Goal: Task Accomplishment & Management: Complete application form

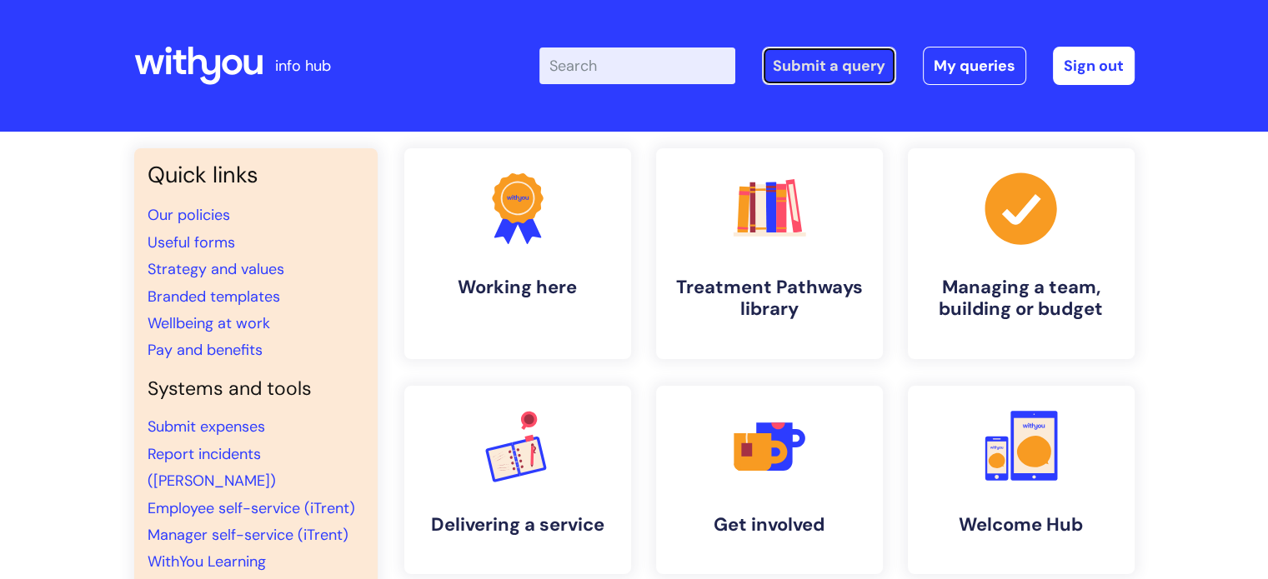
click at [838, 67] on link "Submit a query" at bounding box center [829, 66] width 134 height 38
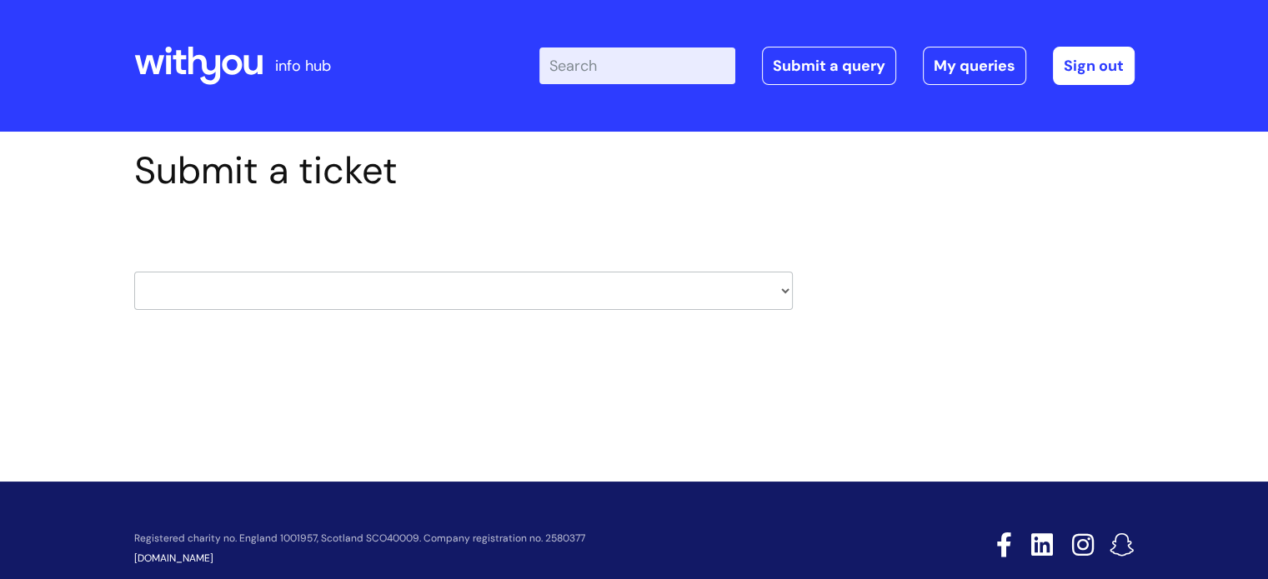
click at [317, 296] on select "HR / People IT and Support Clinical Drug Alerts Finance Accounts Data Support T…" at bounding box center [463, 291] width 658 height 38
select select "finance_accounts"
click at [134, 272] on select "HR / People IT and Support Clinical Drug Alerts Finance Accounts Data Support T…" at bounding box center [463, 291] width 658 height 38
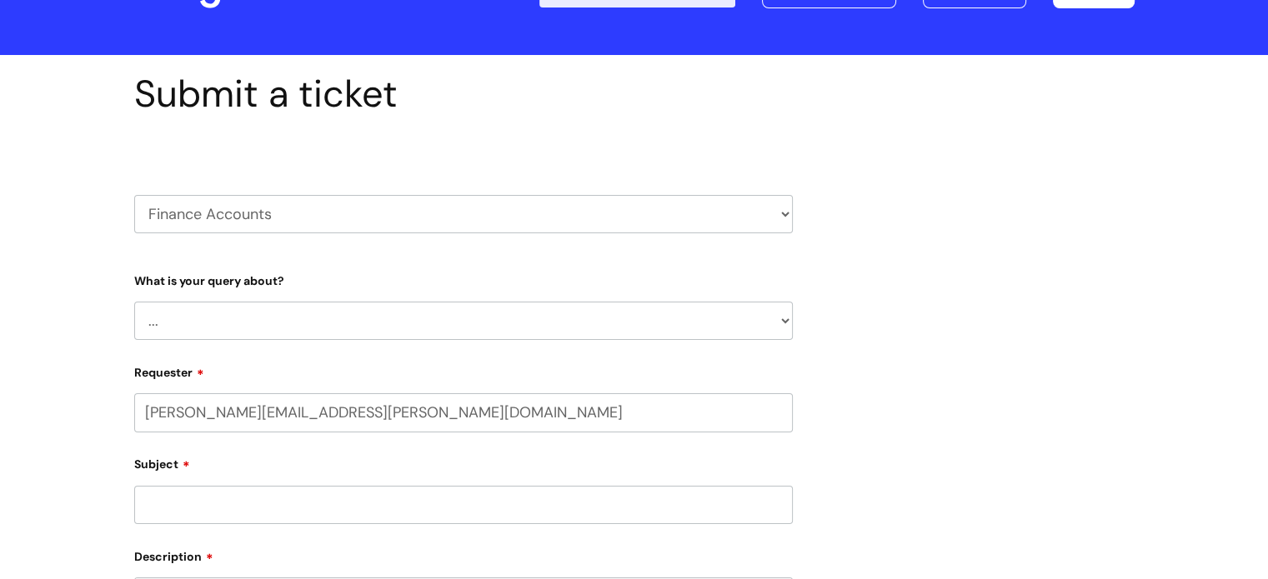
select select "80004286532"
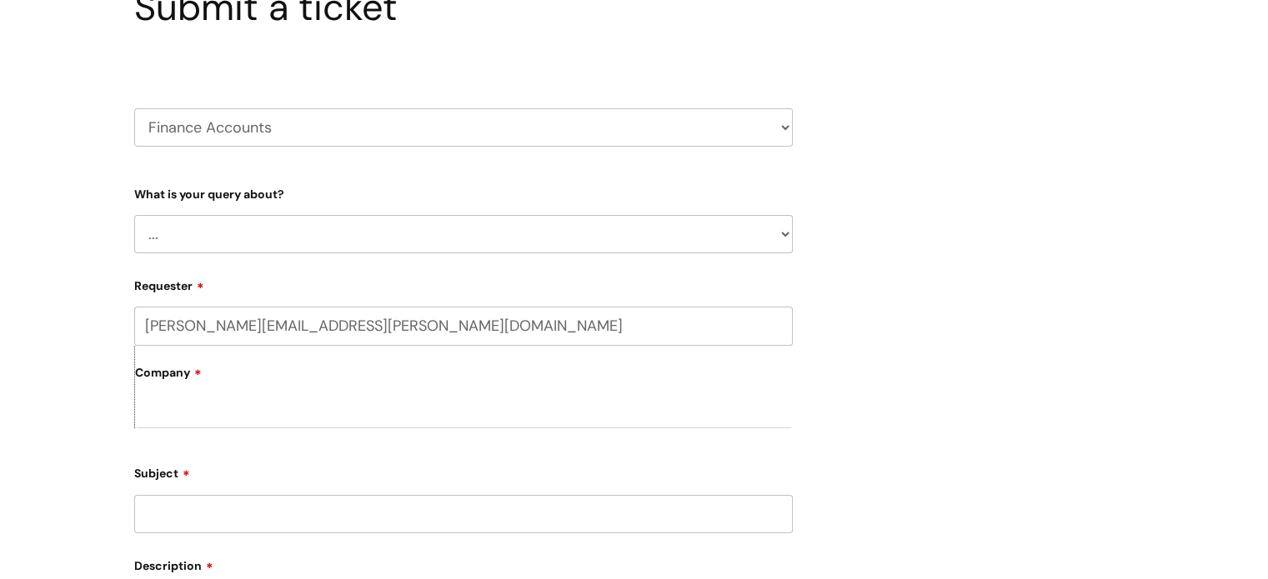
scroll to position [167, 0]
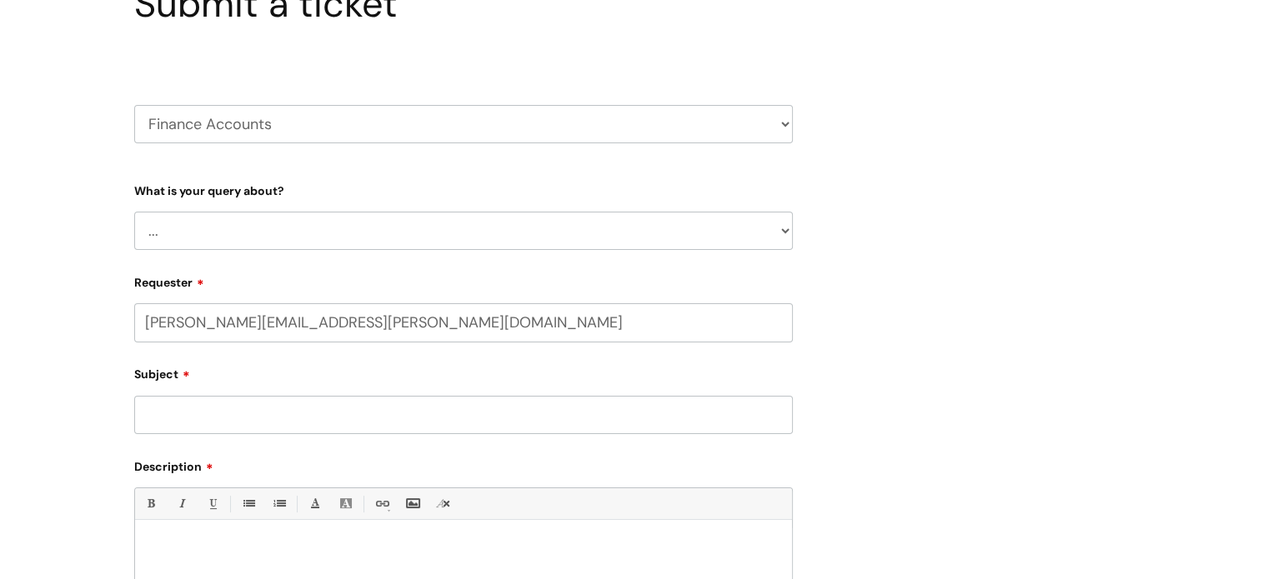
click at [226, 236] on select "... Finance Systems Finance Requests (inc. Expenses) Invoices Research" at bounding box center [463, 231] width 658 height 38
select select "Invoices"
click at [134, 212] on select "... Finance Systems Finance Requests (inc. Expenses) Invoices Research" at bounding box center [463, 231] width 658 height 38
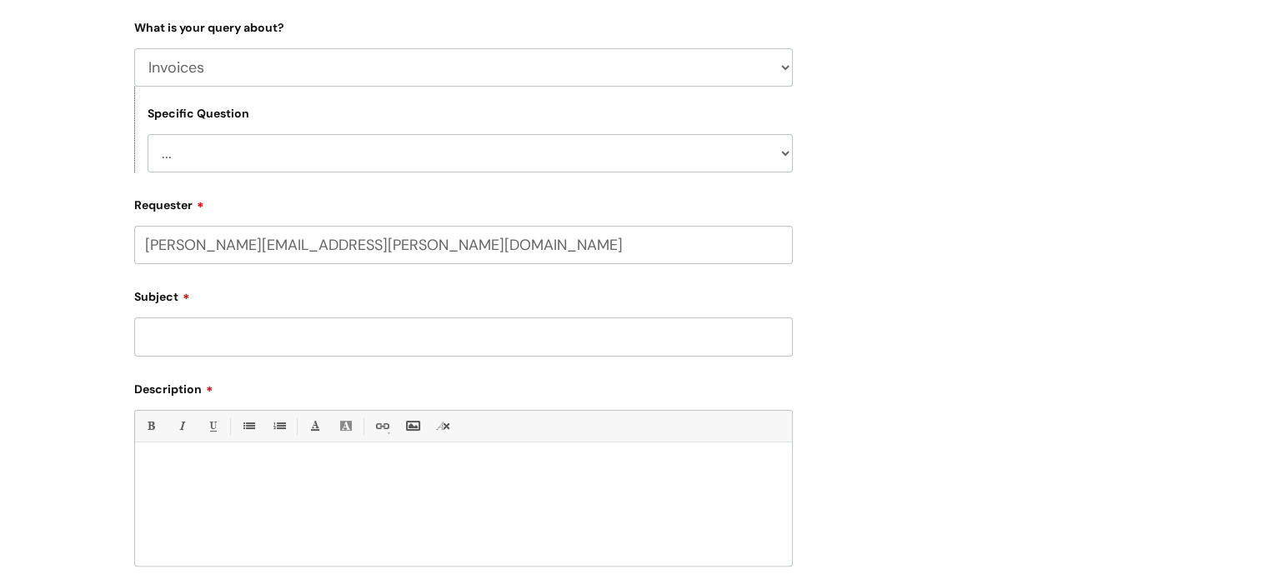
scroll to position [333, 0]
click at [205, 148] on select "... Customer Invoice Supplier Invoices" at bounding box center [470, 150] width 645 height 38
select select "Supplier Invoices"
click at [148, 131] on select "... Customer Invoice Supplier Invoices" at bounding box center [470, 150] width 645 height 38
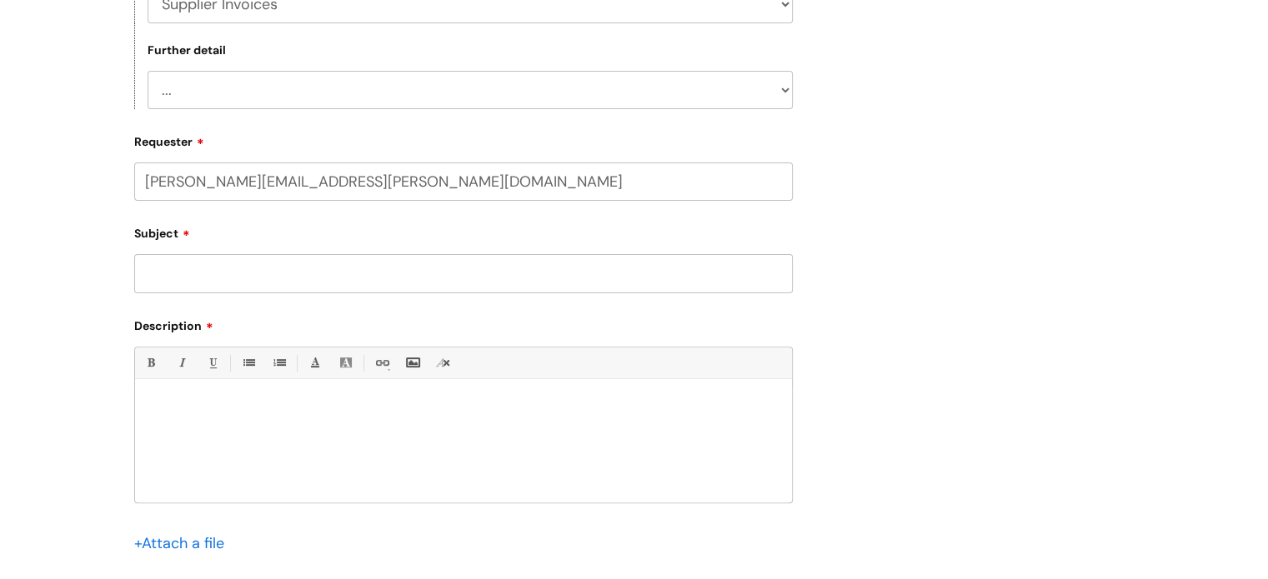
scroll to position [500, 0]
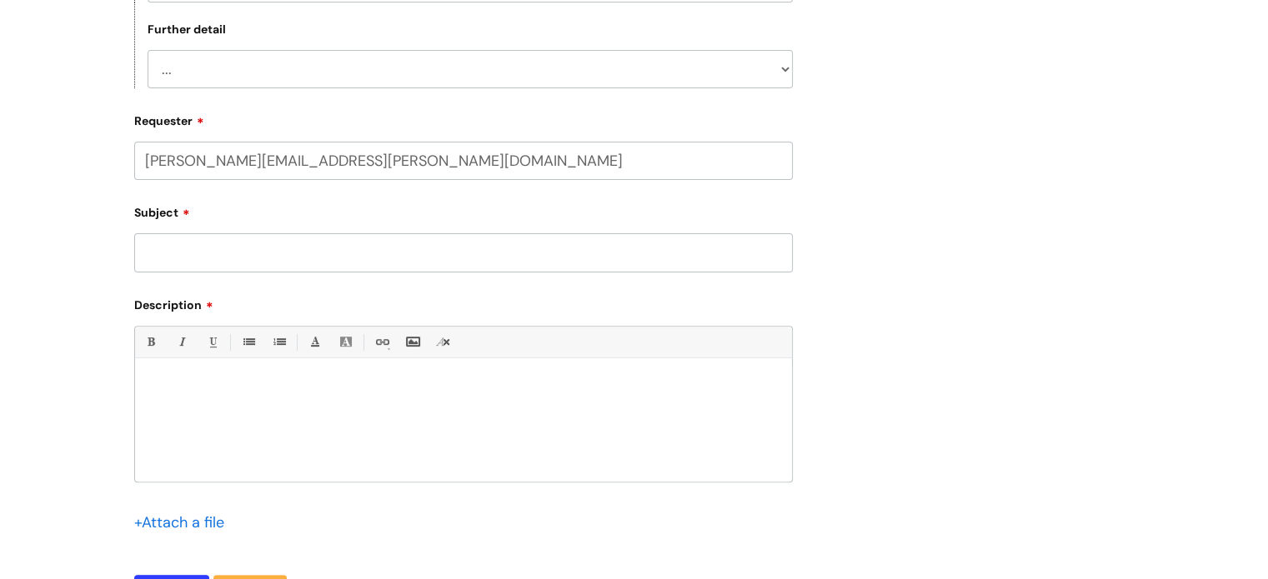
click at [210, 67] on select "... Invoices to add to Basware Payment Dates Remittance advice requests Urgent …" at bounding box center [470, 69] width 645 height 38
select select "Remittance advice requests"
click at [148, 50] on select "... Invoices to add to Basware Payment Dates Remittance advice requests Urgent …" at bounding box center [470, 69] width 645 height 38
click at [192, 248] on input "Subject" at bounding box center [463, 252] width 658 height 38
type input "Confirmation of payment"
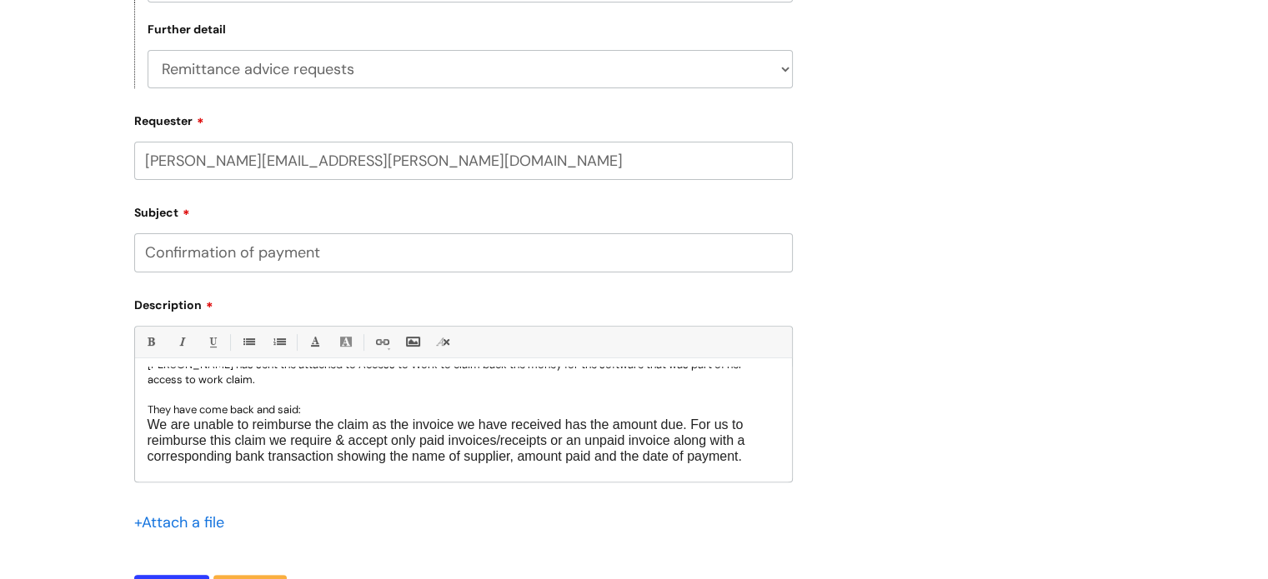
scroll to position [68, 0]
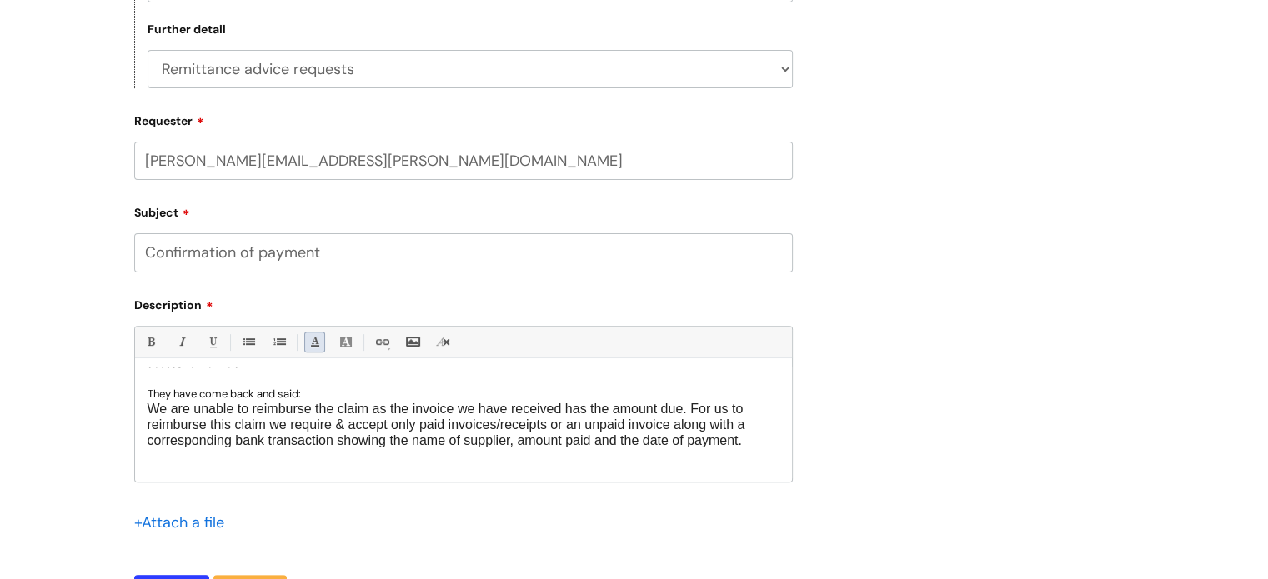
click at [314, 341] on link "Font Color" at bounding box center [314, 342] width 21 height 21
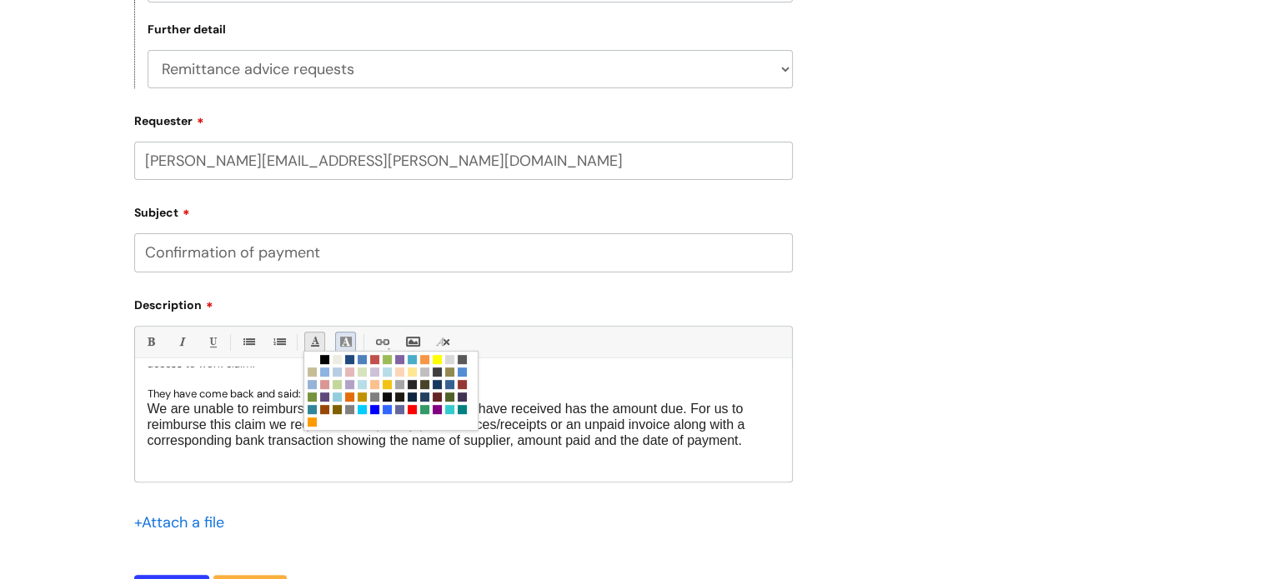
click at [352, 337] on link "Back Color" at bounding box center [345, 342] width 21 height 21
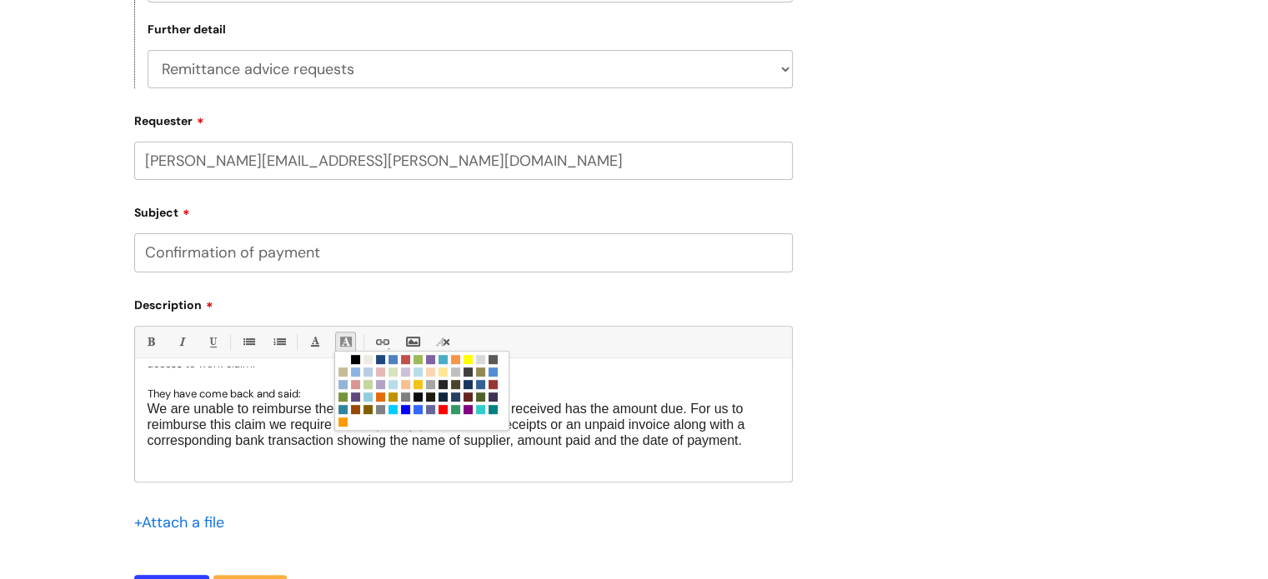
click at [196, 458] on p at bounding box center [464, 457] width 632 height 16
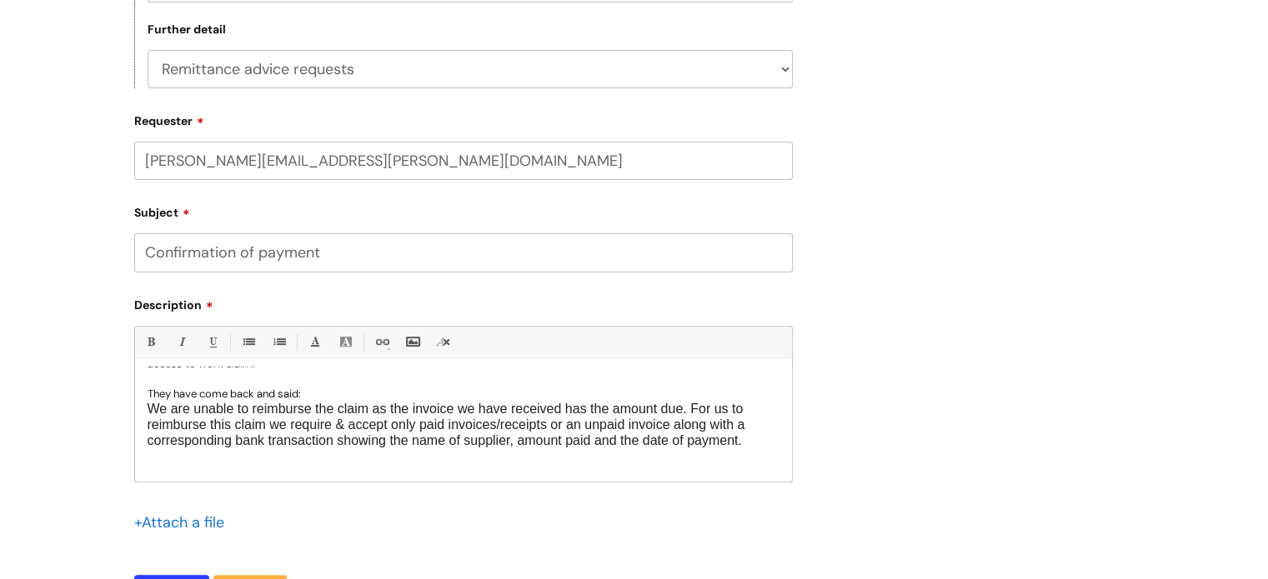
click at [182, 468] on p at bounding box center [464, 473] width 632 height 16
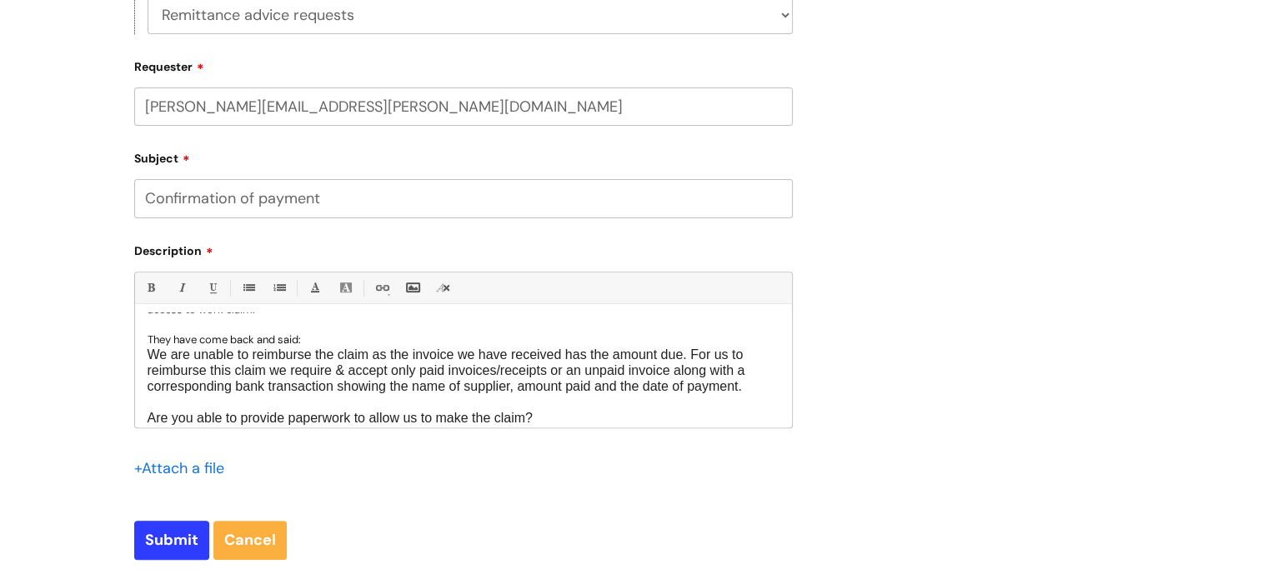
scroll to position [583, 0]
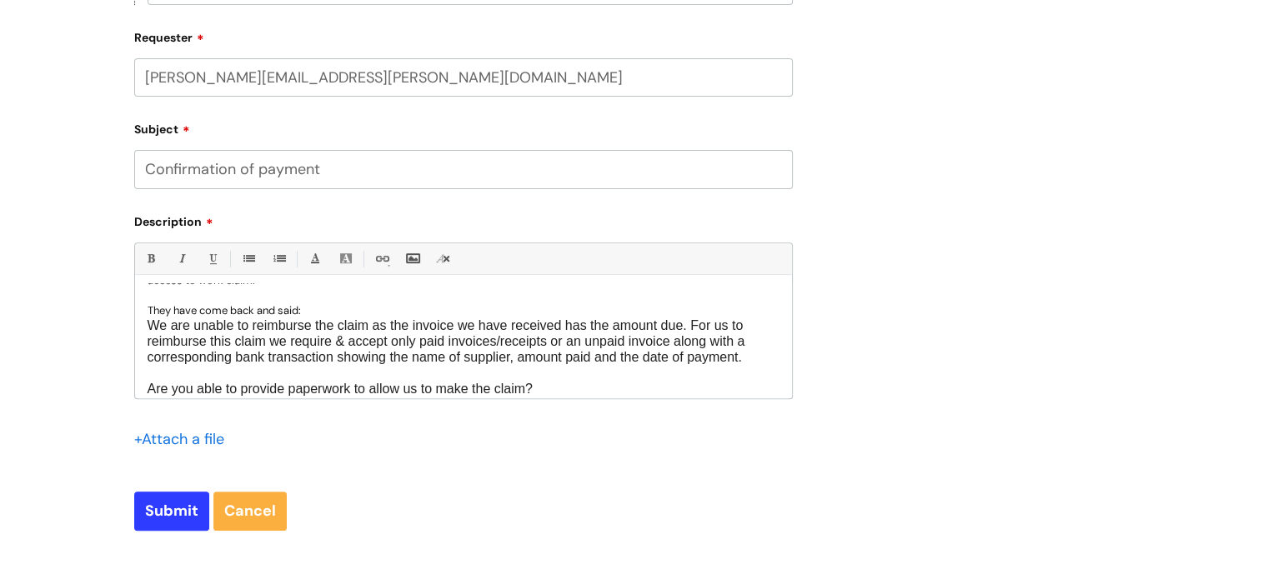
click at [177, 446] on input "file" at bounding box center [175, 438] width 83 height 21
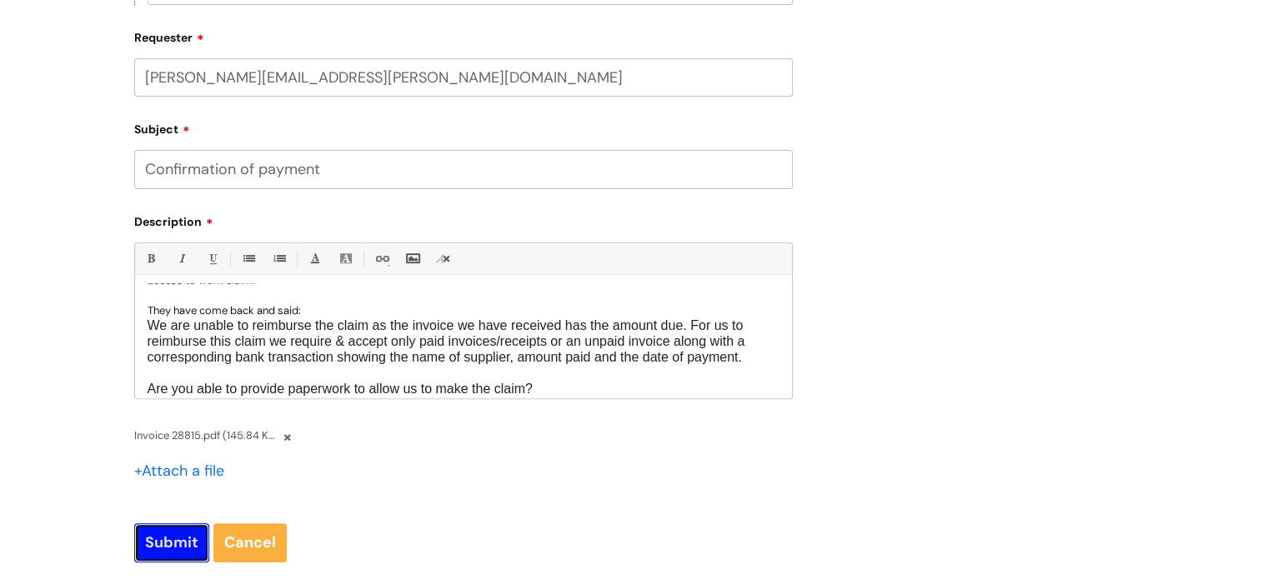
click at [154, 545] on input "Submit" at bounding box center [171, 542] width 75 height 38
type input "Please Wait..."
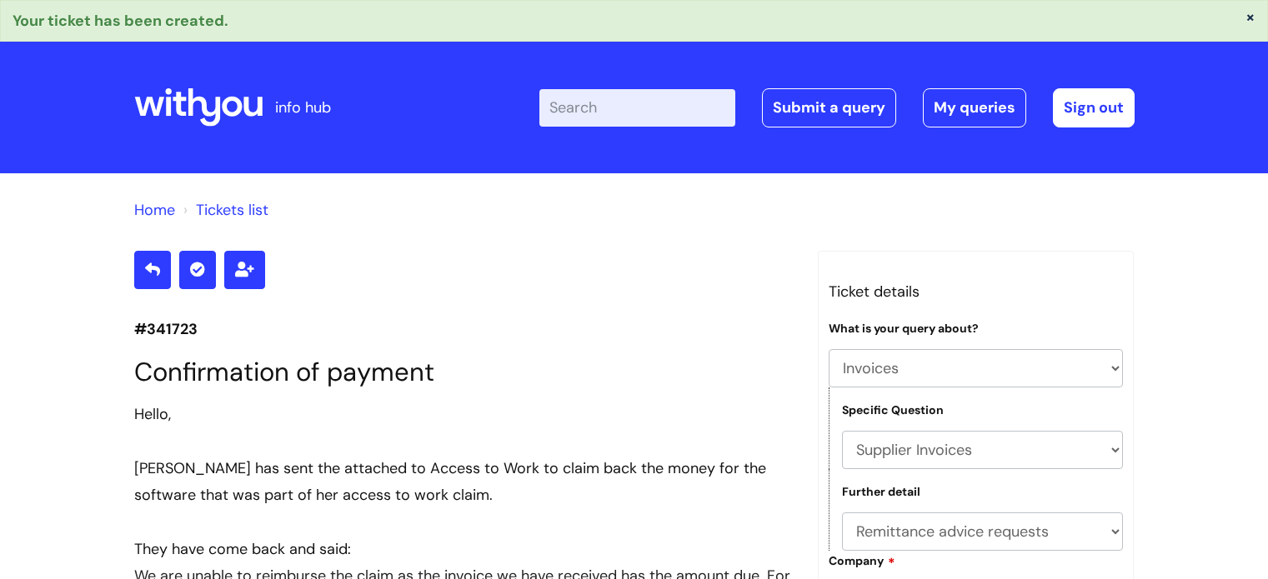
select select "Invoices"
select select "Supplier Invoices"
select select "Remittance advice requests"
